Goal: Task Accomplishment & Management: Use online tool/utility

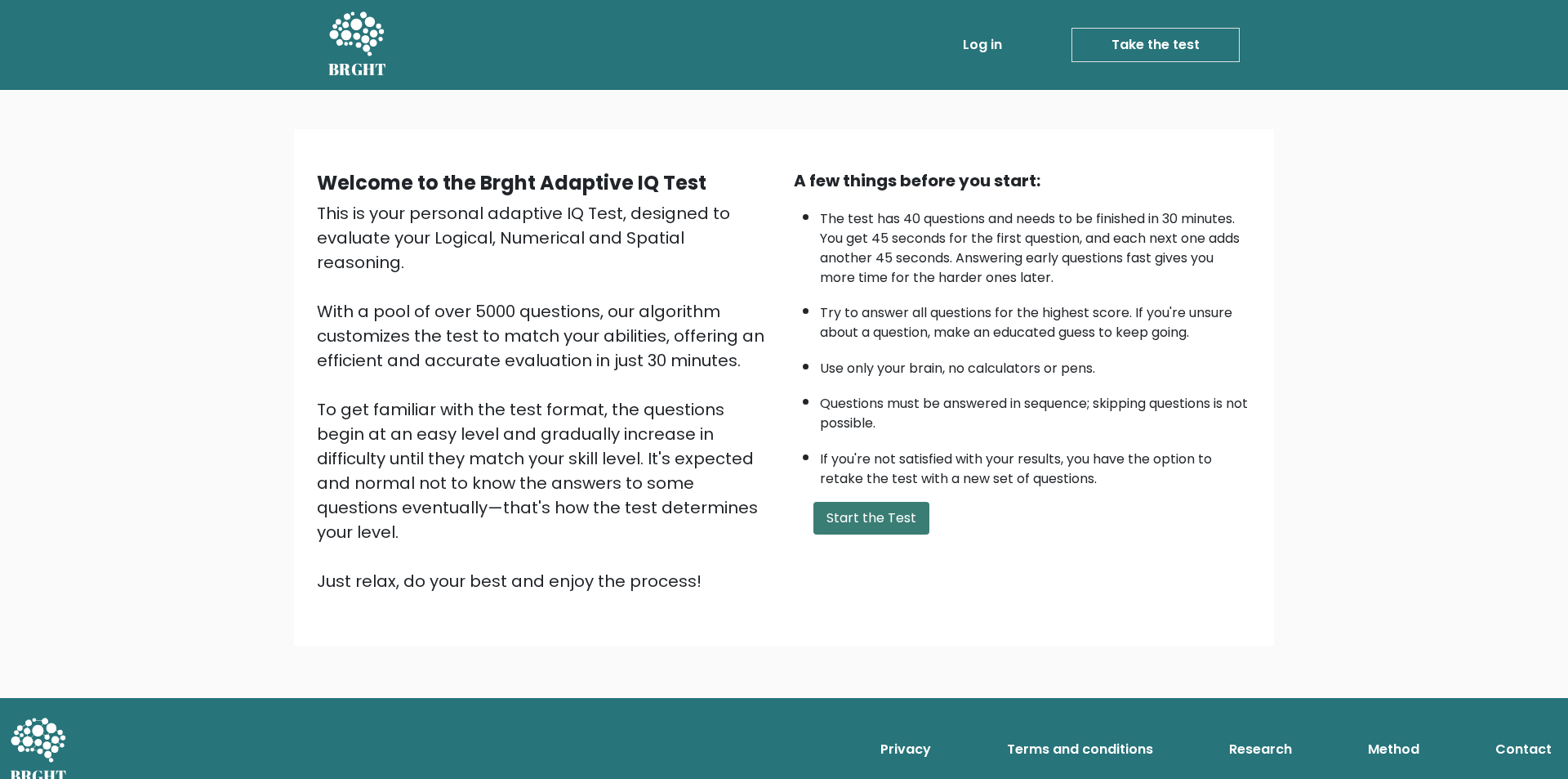
click at [853, 518] on button "Start the Test" at bounding box center [871, 518] width 116 height 32
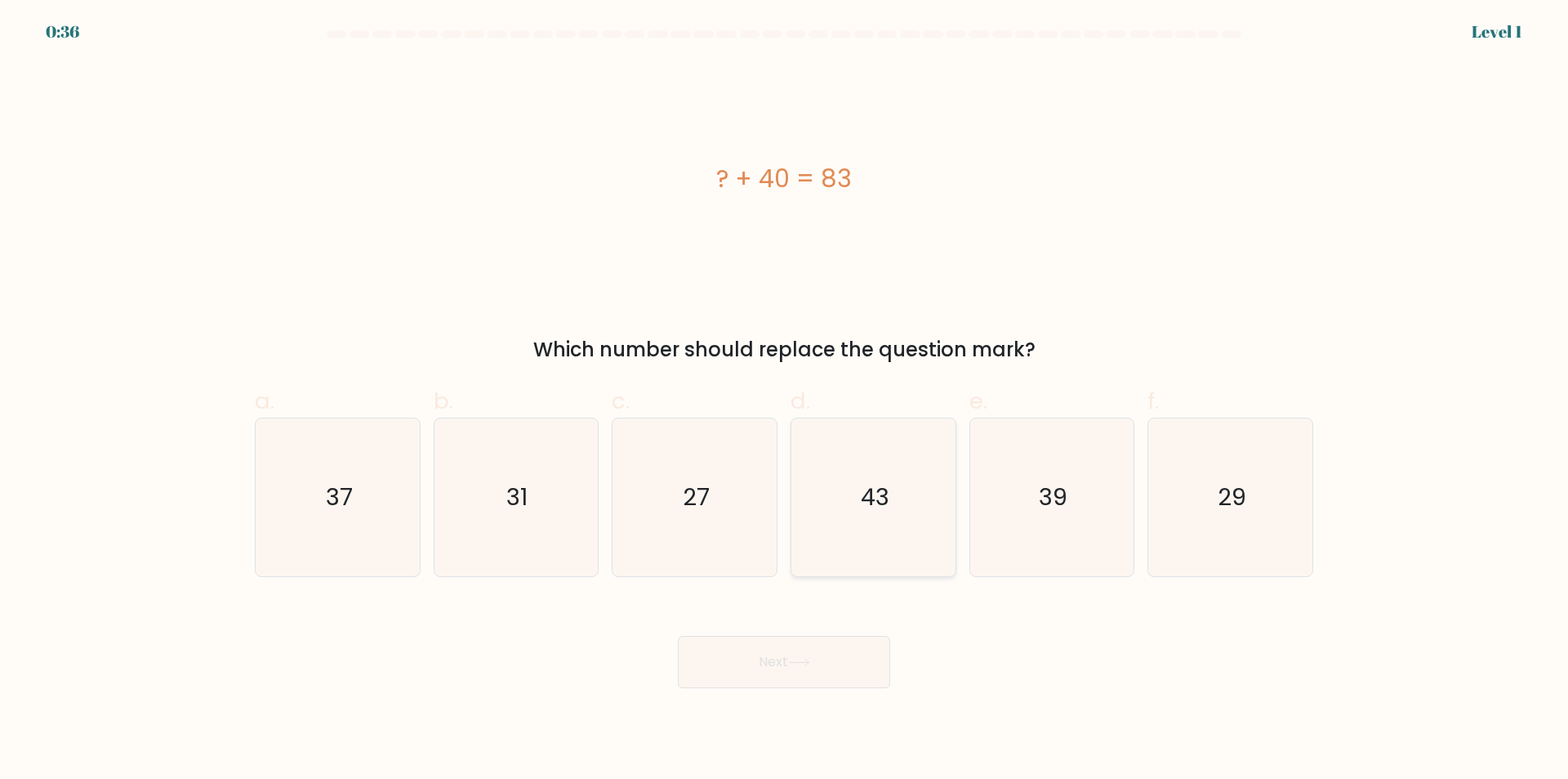
click at [874, 474] on icon "43" at bounding box center [874, 498] width 158 height 158
click at [785, 401] on input "d. 43" at bounding box center [784, 395] width 1 height 11
radio input "true"
click at [829, 665] on button "Next" at bounding box center [784, 662] width 212 height 52
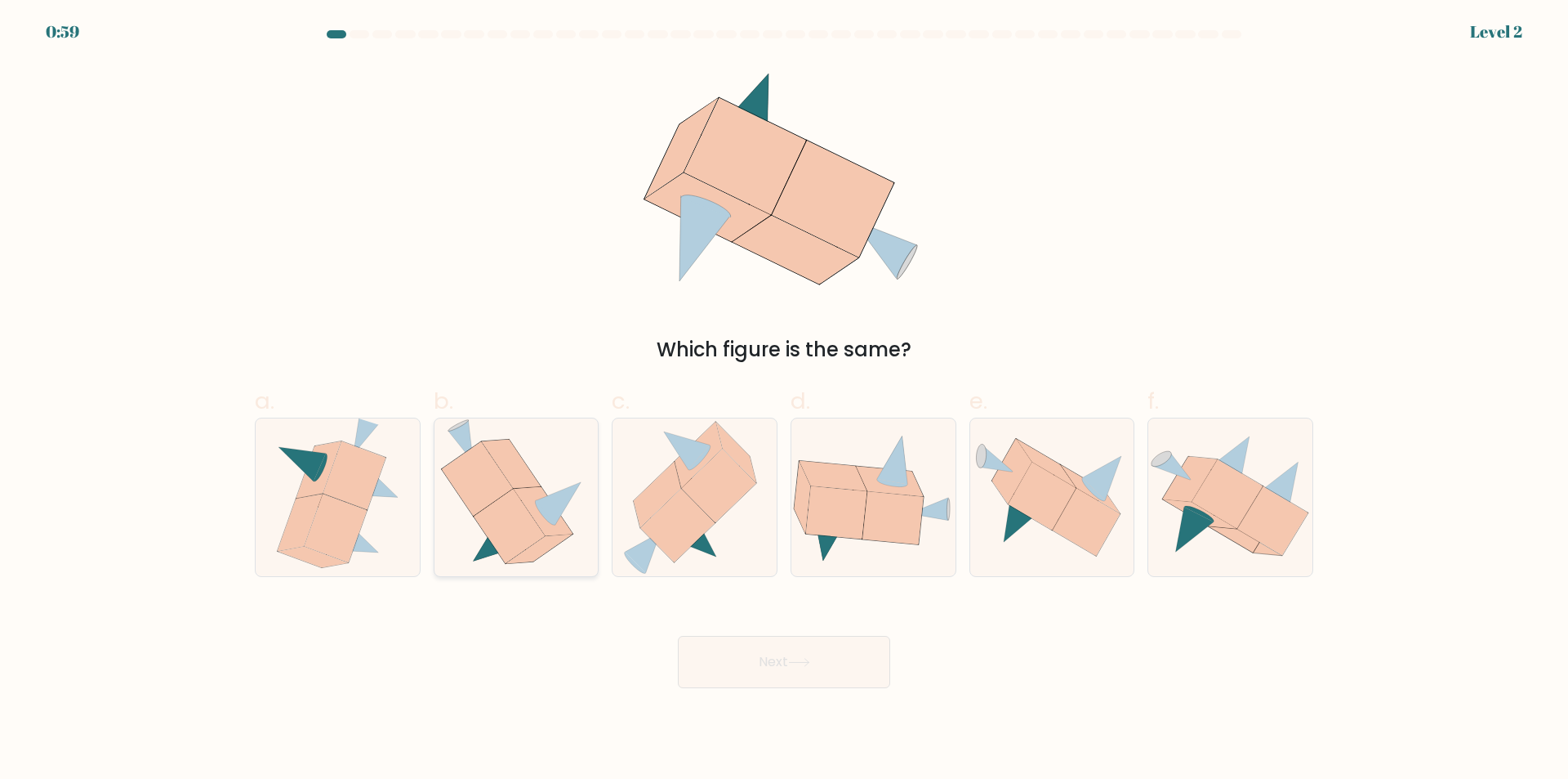
click at [506, 510] on icon at bounding box center [509, 527] width 71 height 75
click at [784, 401] on input "b." at bounding box center [784, 395] width 1 height 11
radio input "true"
click at [824, 678] on button "Next" at bounding box center [784, 662] width 212 height 52
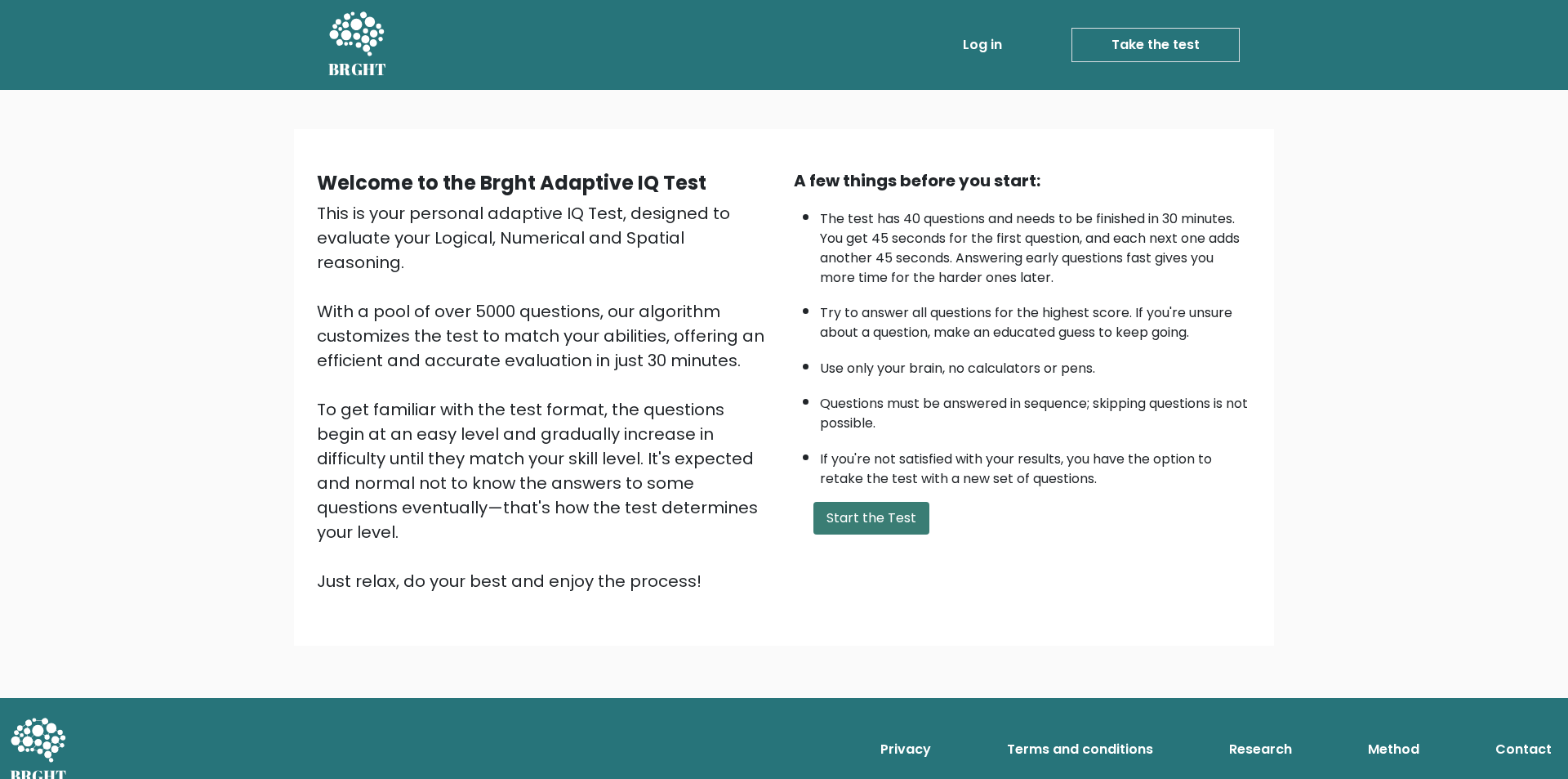
click at [875, 514] on button "Start the Test" at bounding box center [871, 518] width 116 height 32
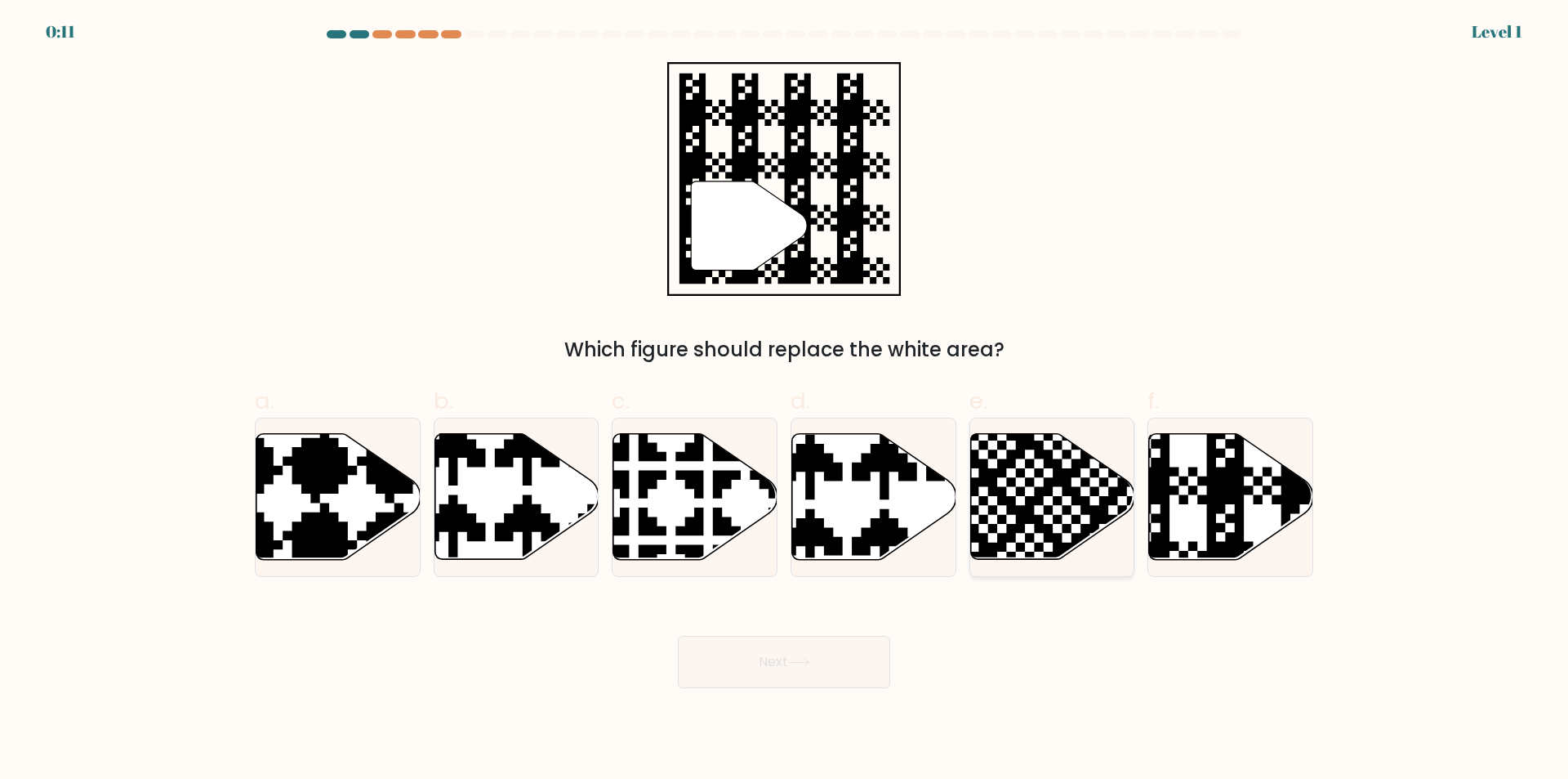
click at [1044, 500] on icon at bounding box center [1052, 497] width 164 height 126
click at [785, 401] on input "e." at bounding box center [784, 395] width 1 height 11
radio input "true"
click at [828, 678] on button "Next" at bounding box center [784, 662] width 212 height 52
